Goal: Task Accomplishment & Management: Manage account settings

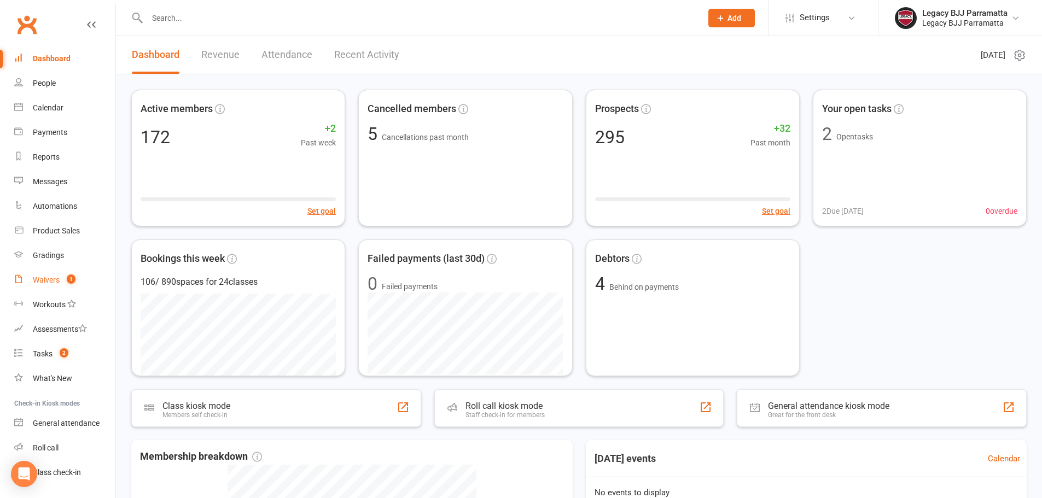
click at [51, 274] on link "Waivers 1" at bounding box center [64, 280] width 101 height 25
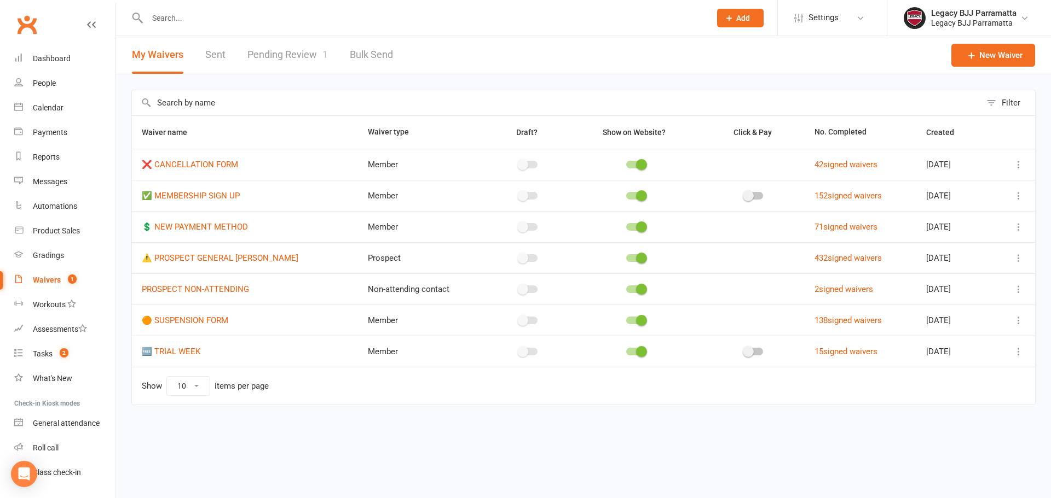
click at [308, 57] on link "Pending Review 1" at bounding box center [287, 55] width 80 height 38
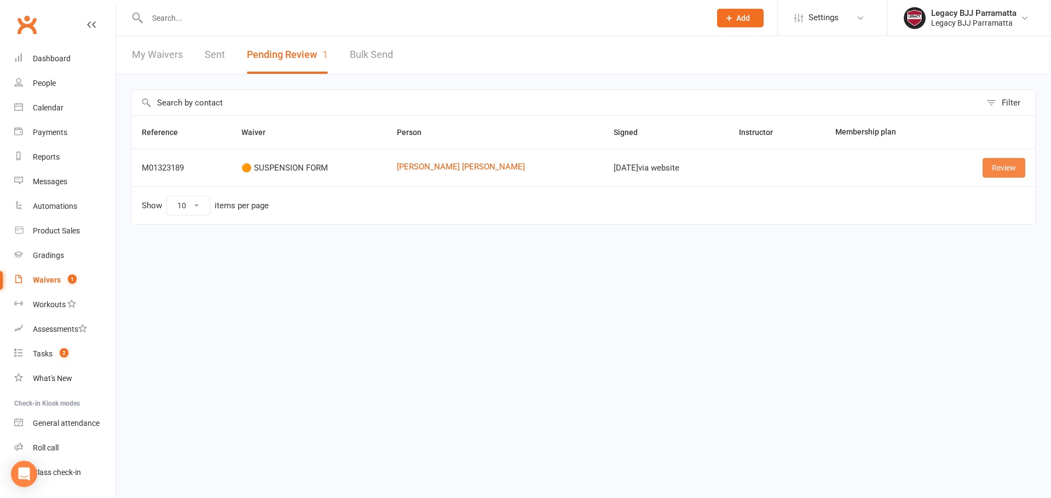
click at [1006, 173] on link "Review" at bounding box center [1003, 168] width 43 height 20
